Goal: Task Accomplishment & Management: Use online tool/utility

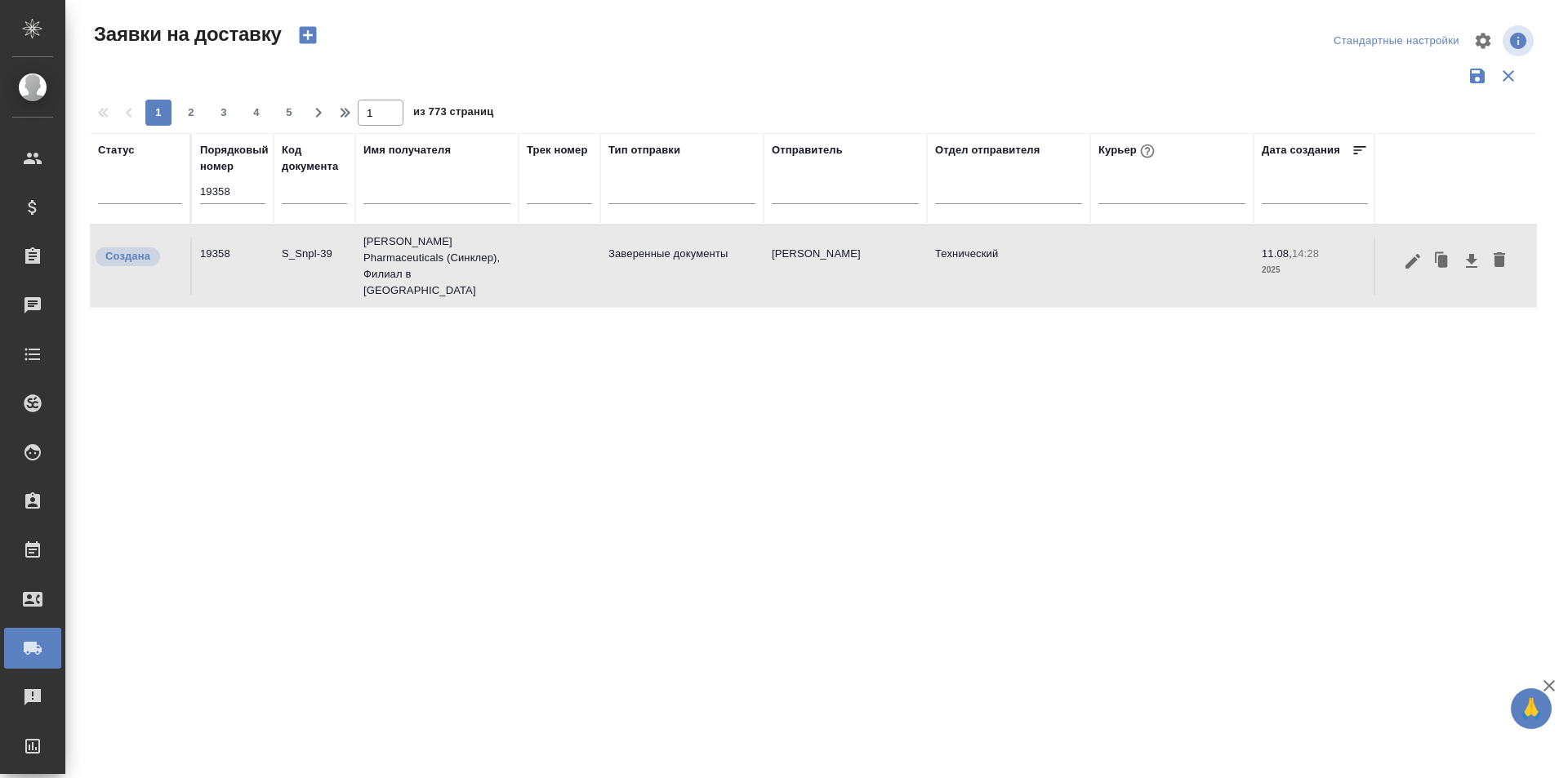
click at [252, 182] on input "19358" at bounding box center [233, 192] width 65 height 23
paste input "35"
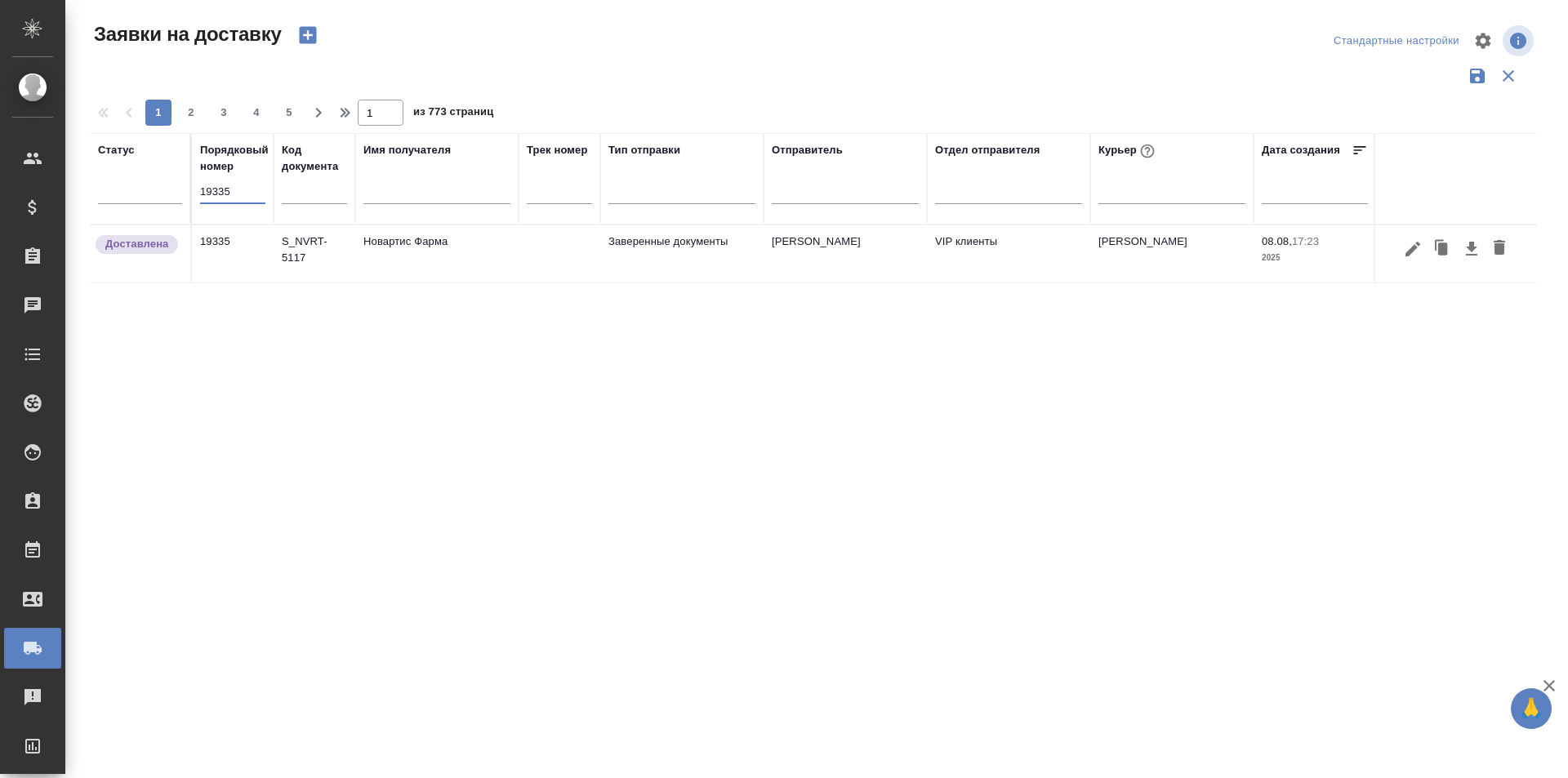
click at [228, 178] on div "Порядковый номер 19335" at bounding box center [233, 179] width 65 height 74
click at [228, 184] on input "19335" at bounding box center [233, 192] width 65 height 23
paste input "6"
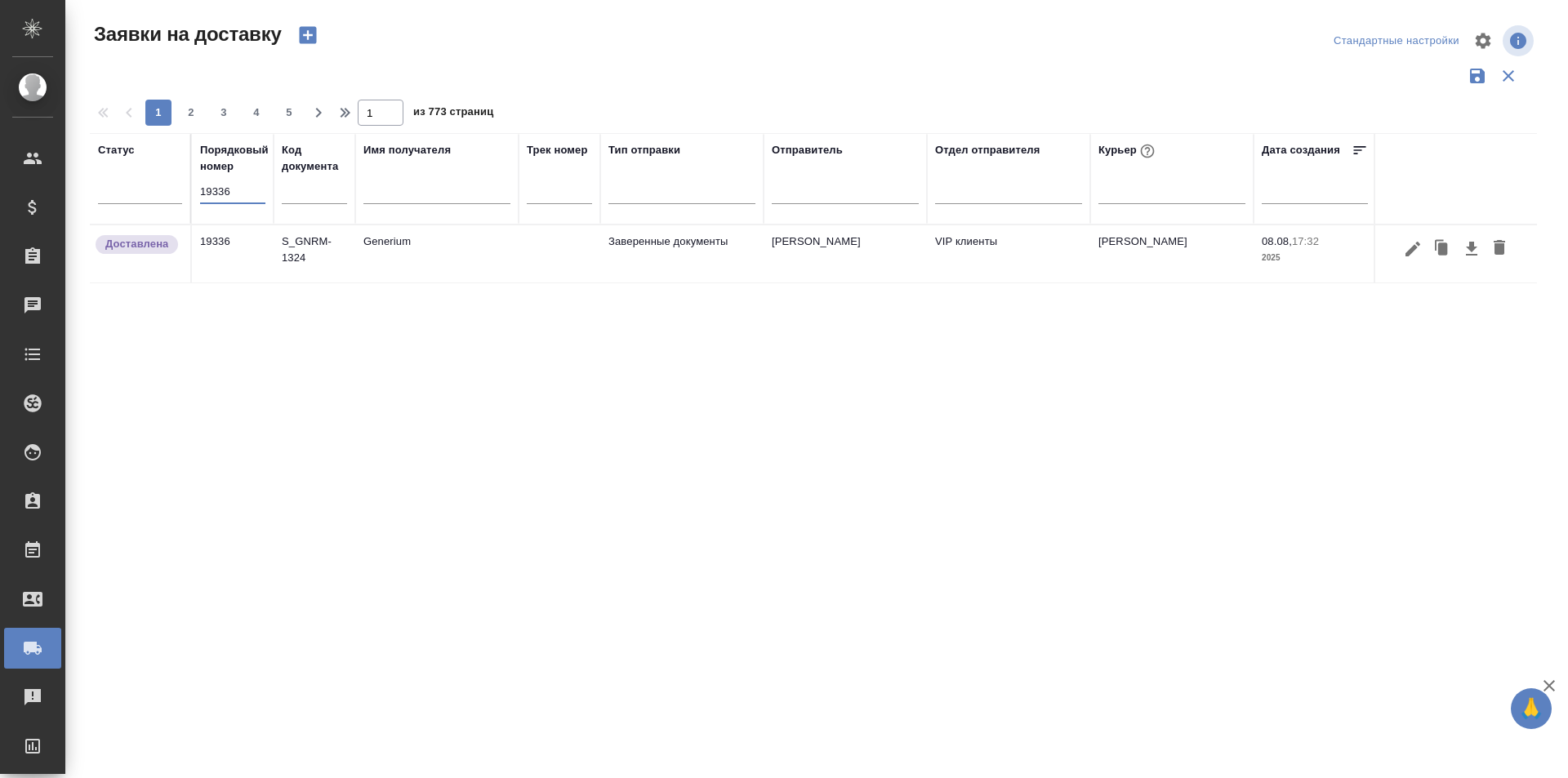
click at [266, 200] on th "Порядковый номер 19336" at bounding box center [233, 179] width 82 height 91
click at [243, 196] on input "19336" at bounding box center [233, 192] width 65 height 23
paste input "29"
click at [202, 208] on div "19329" at bounding box center [233, 198] width 65 height 34
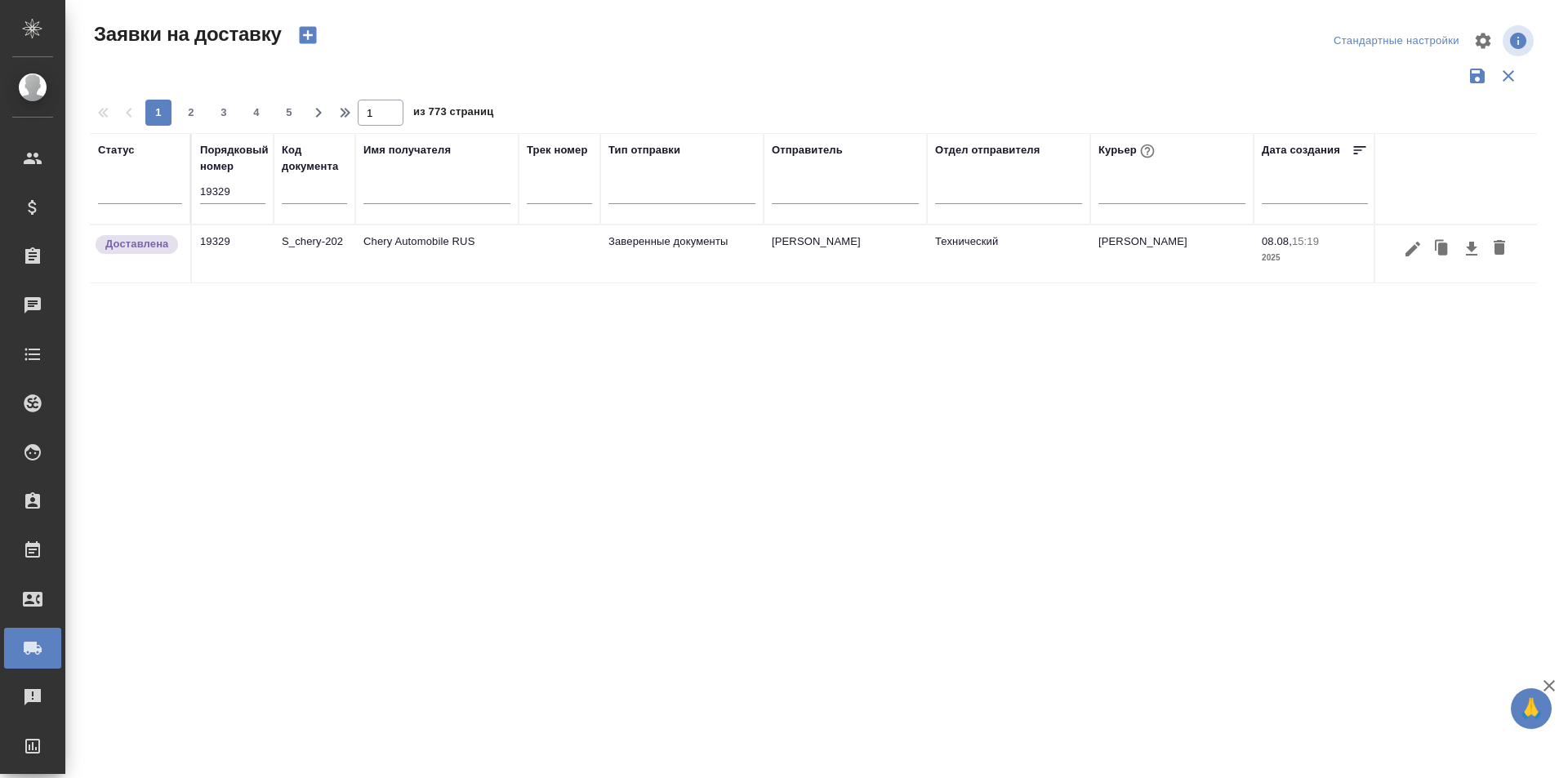
click at [208, 196] on input "19329" at bounding box center [233, 192] width 65 height 23
paste input "1"
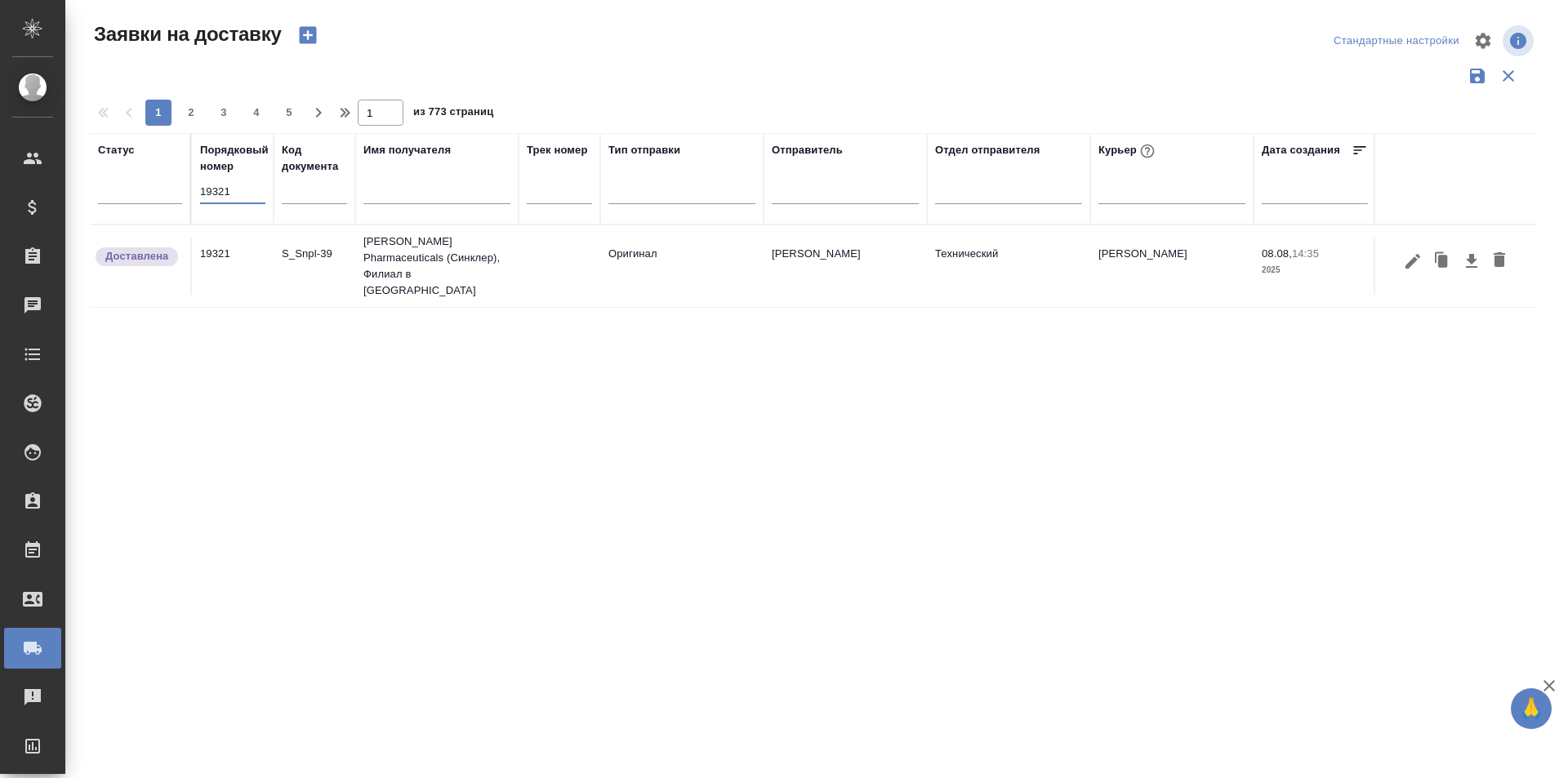
click at [210, 188] on input "19321" at bounding box center [233, 192] width 65 height 23
paste input "19"
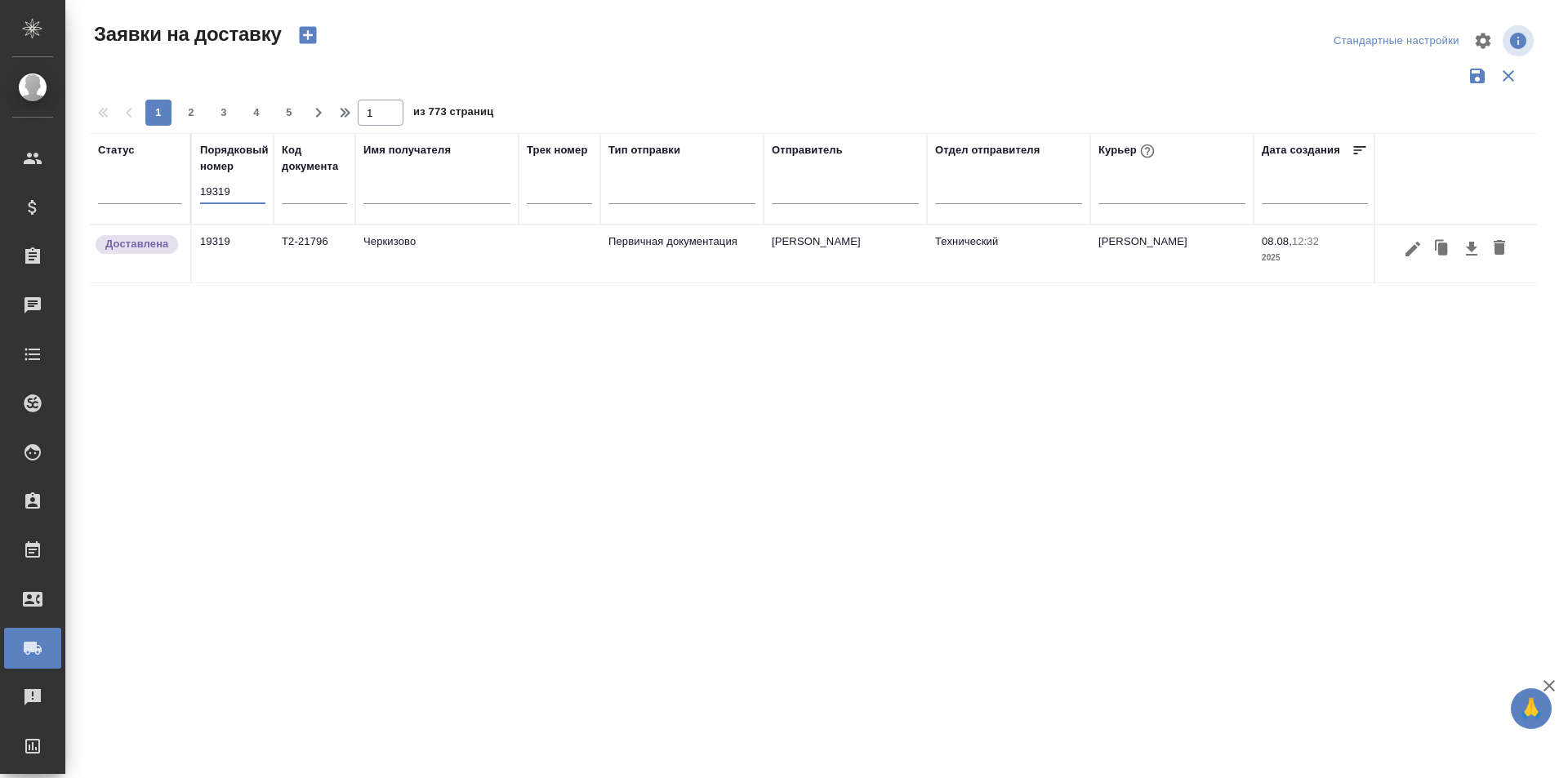
click at [226, 186] on input "19319" at bounding box center [233, 192] width 65 height 23
paste input "01"
type input "19301"
